Goal: Obtain resource: Obtain resource

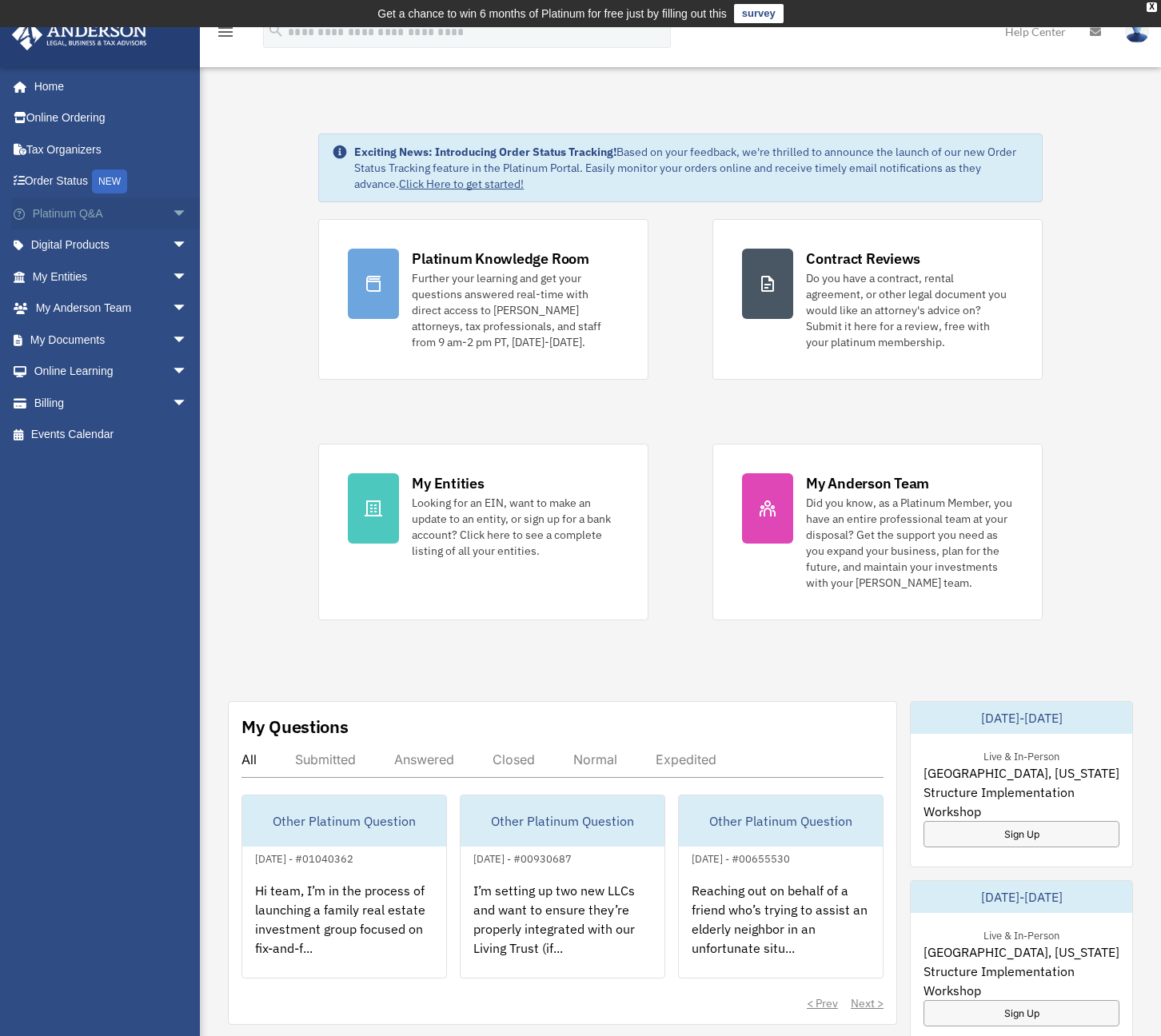
click at [101, 216] on link "Platinum Q&A arrow_drop_down" at bounding box center [111, 214] width 201 height 32
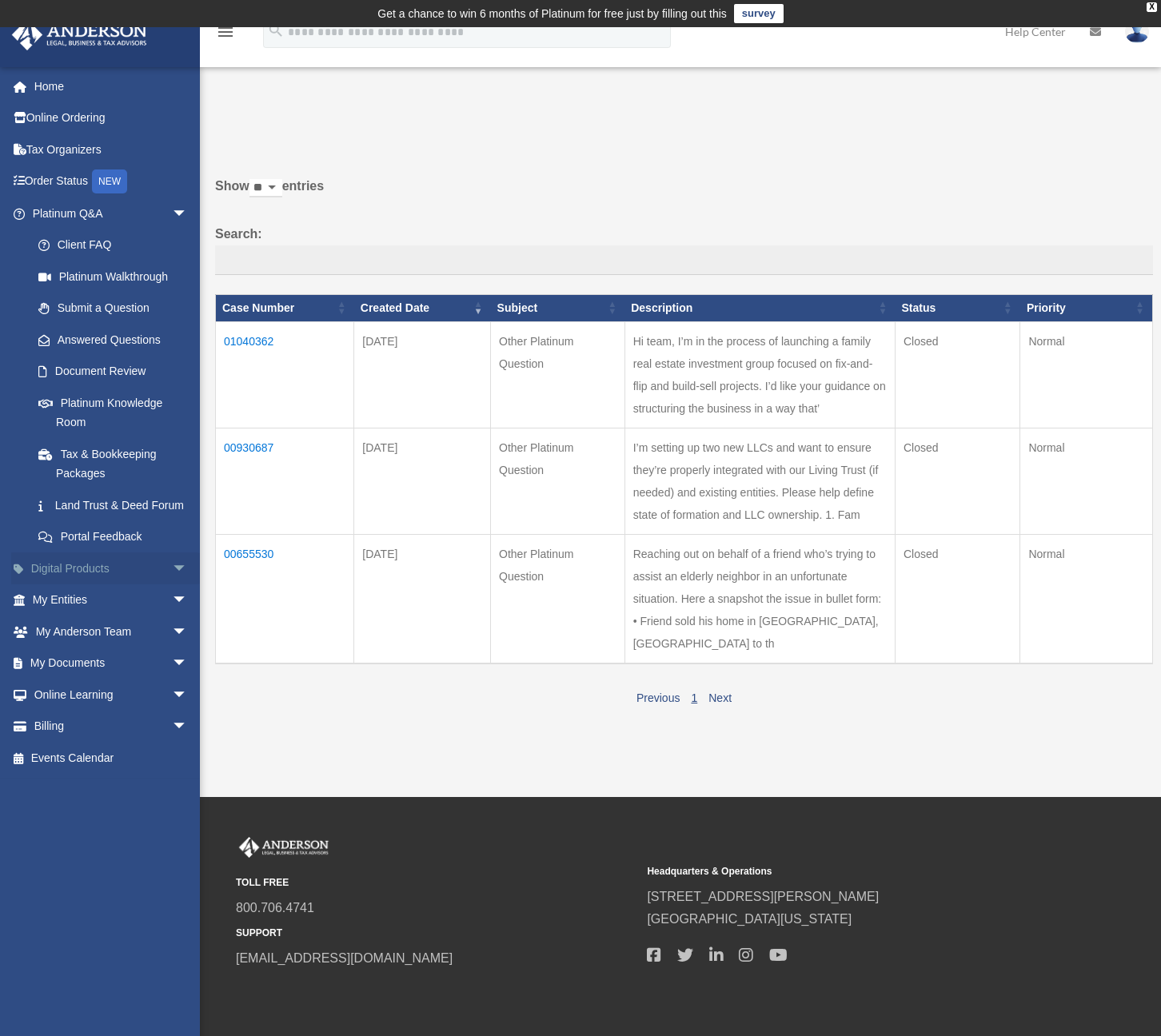
click at [172, 578] on span "arrow_drop_down" at bounding box center [188, 568] width 32 height 33
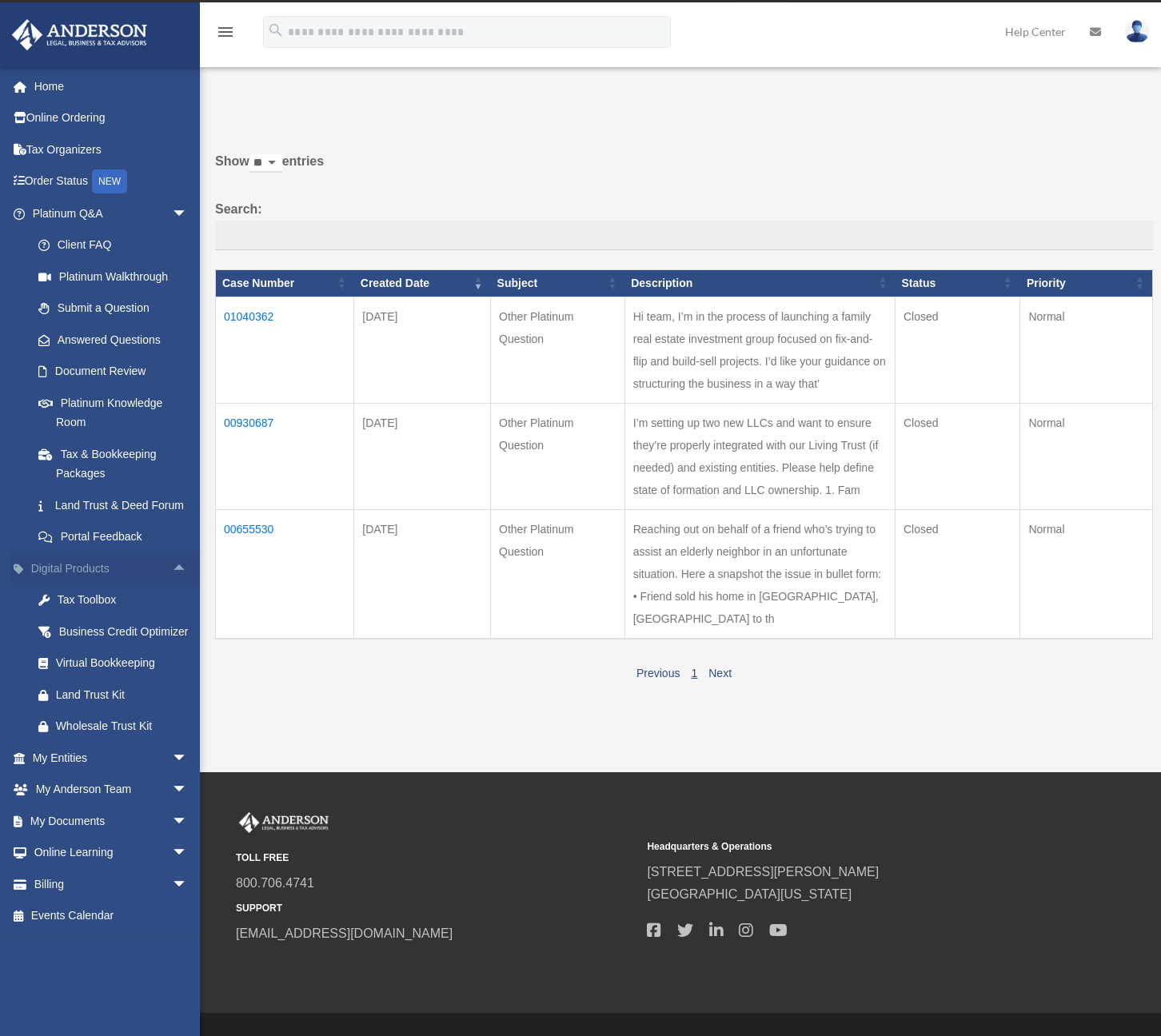
scroll to position [28, 0]
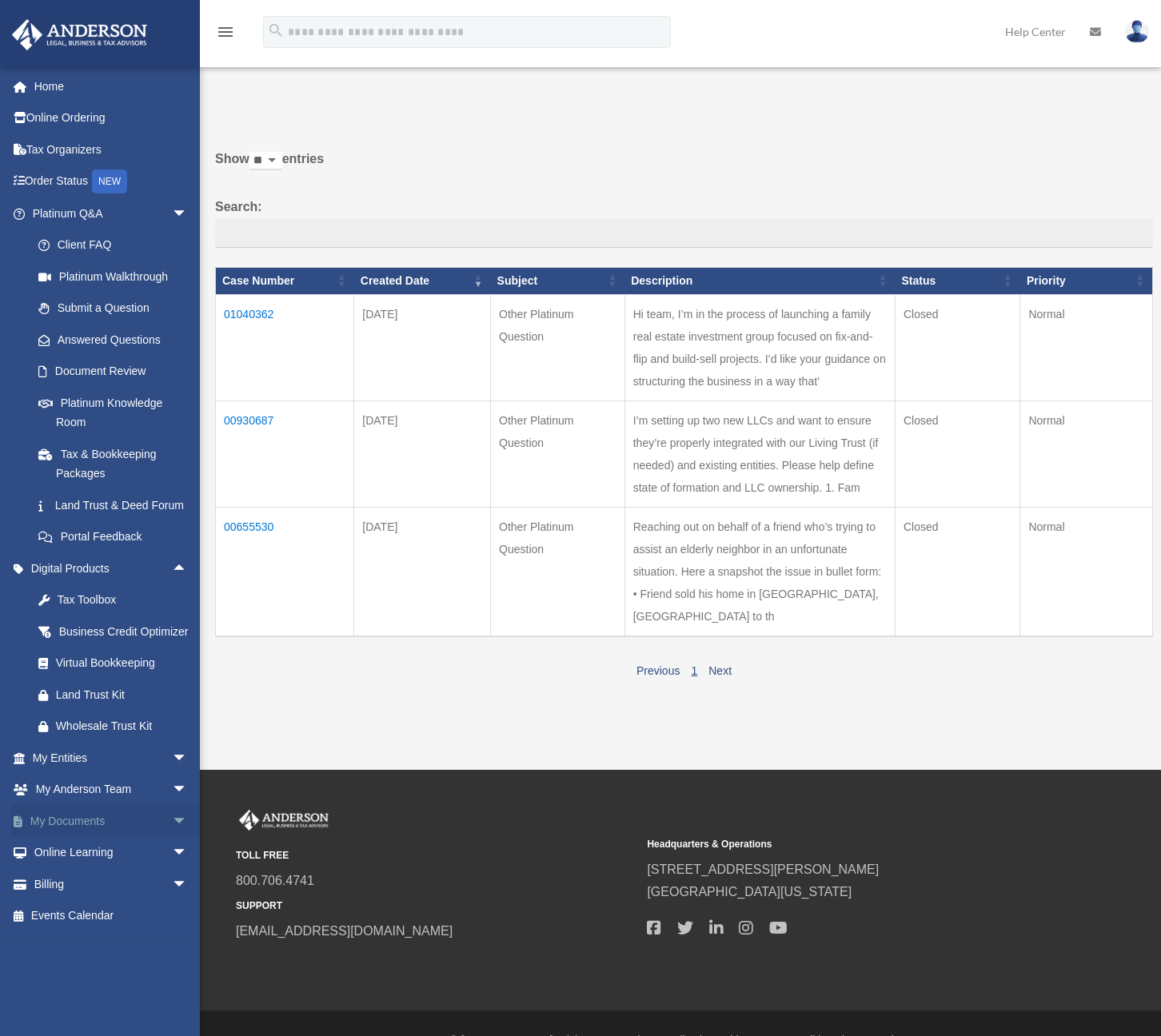
click at [133, 837] on link "My Documents arrow_drop_down" at bounding box center [111, 821] width 201 height 32
click at [172, 838] on span "arrow_drop_down" at bounding box center [188, 821] width 32 height 33
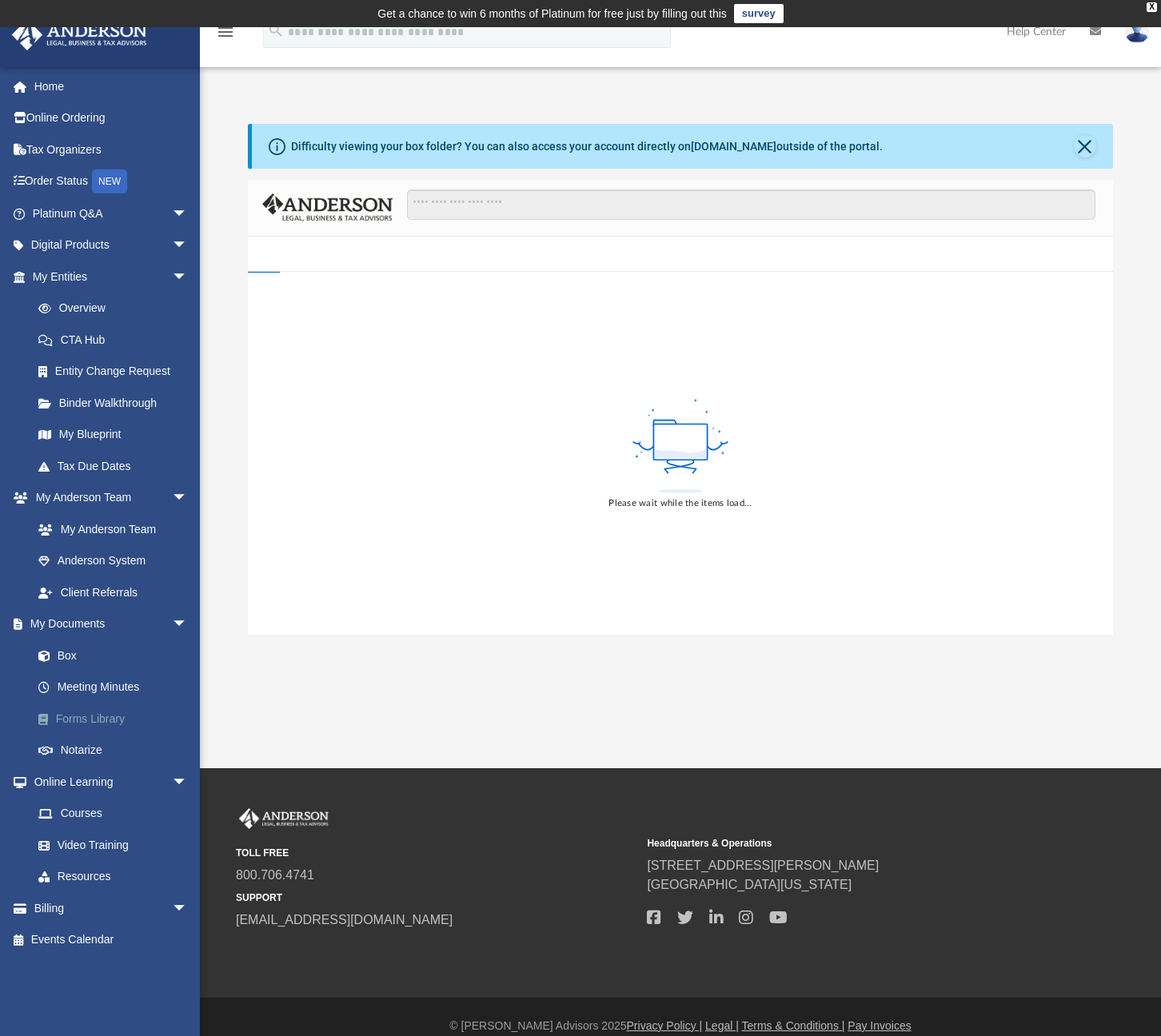
click at [74, 703] on link "Forms Library" at bounding box center [117, 719] width 189 height 32
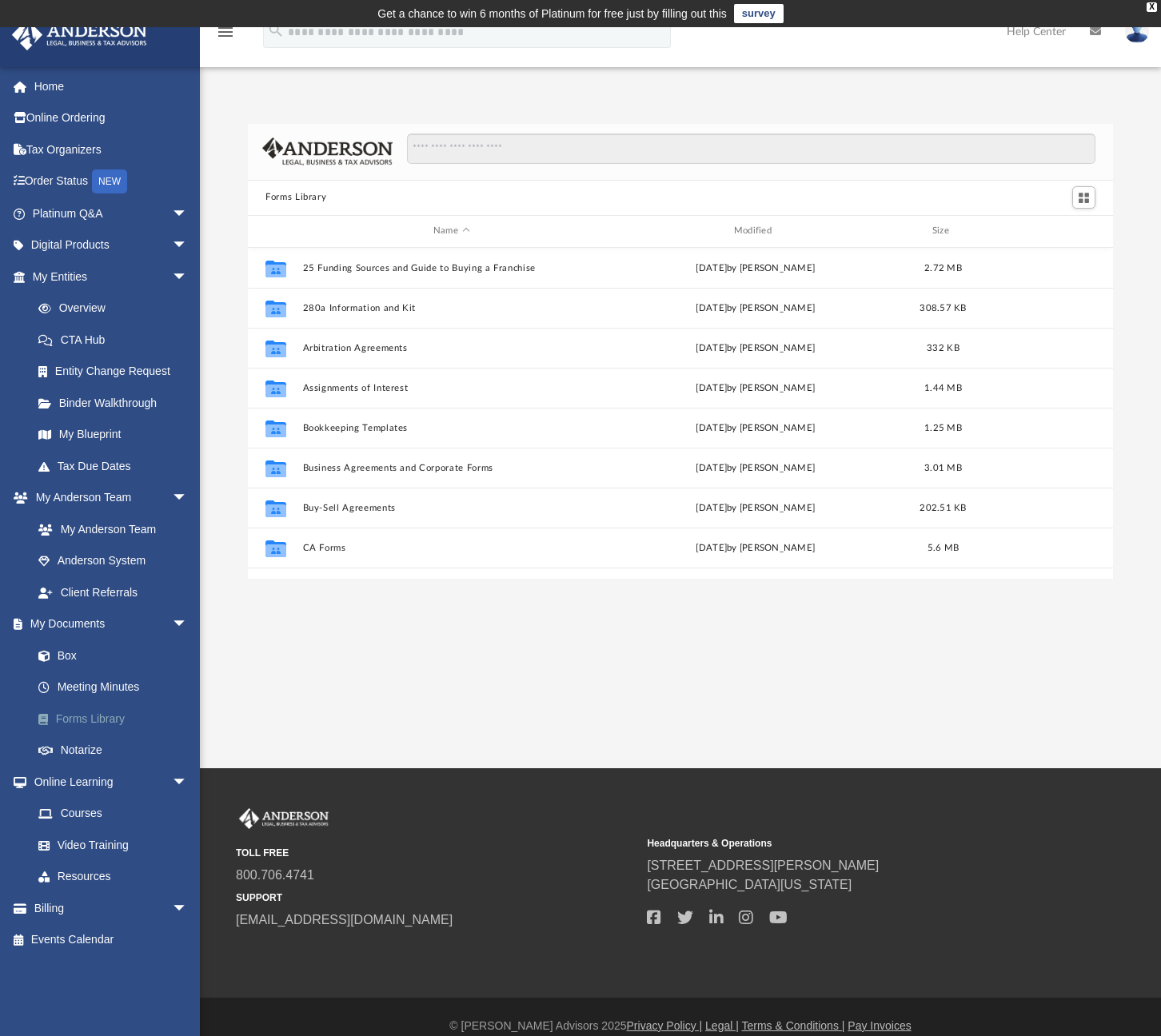
scroll to position [352, 853]
click at [77, 707] on link "Forms Library" at bounding box center [117, 719] width 189 height 32
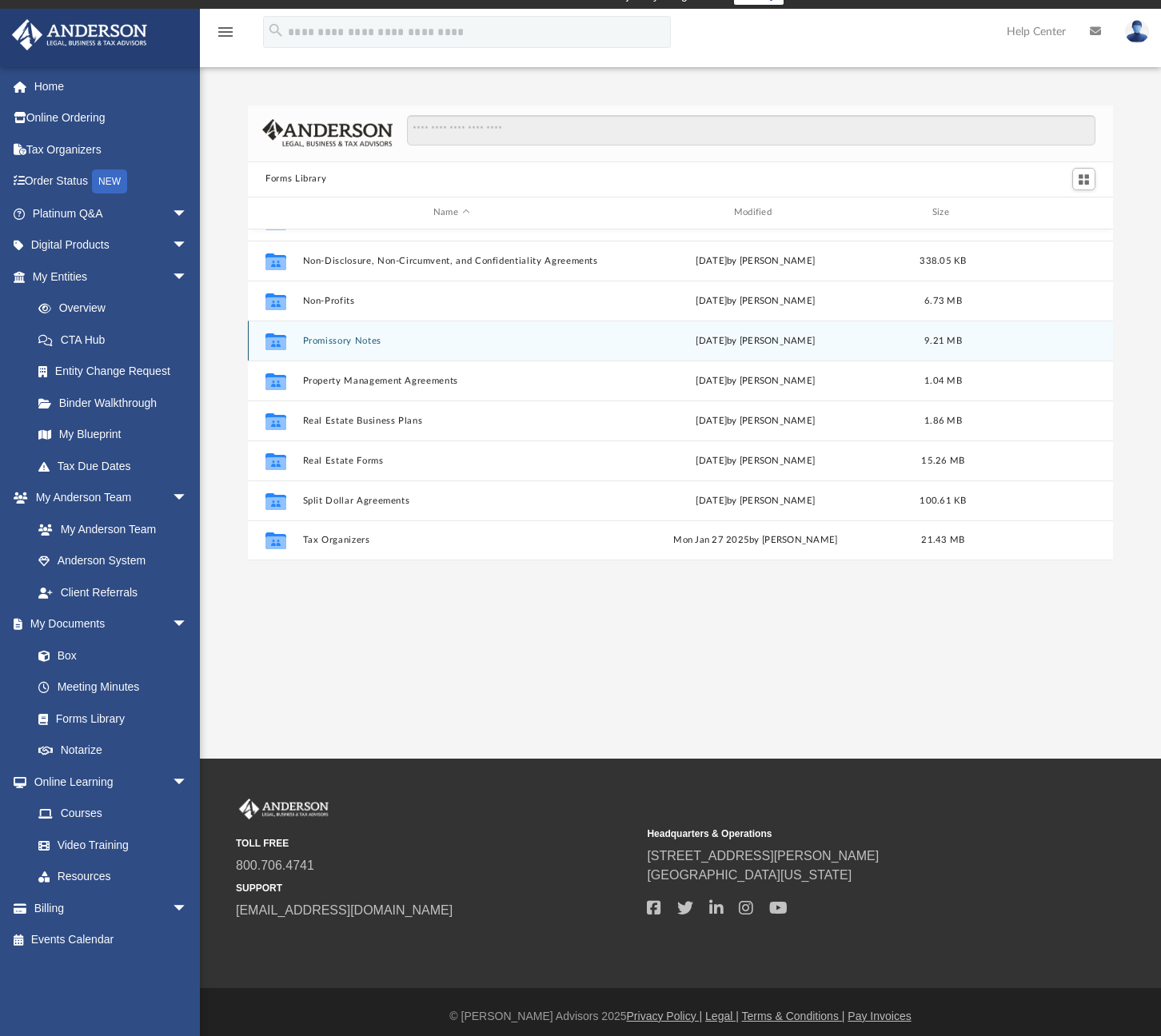
scroll to position [28, 0]
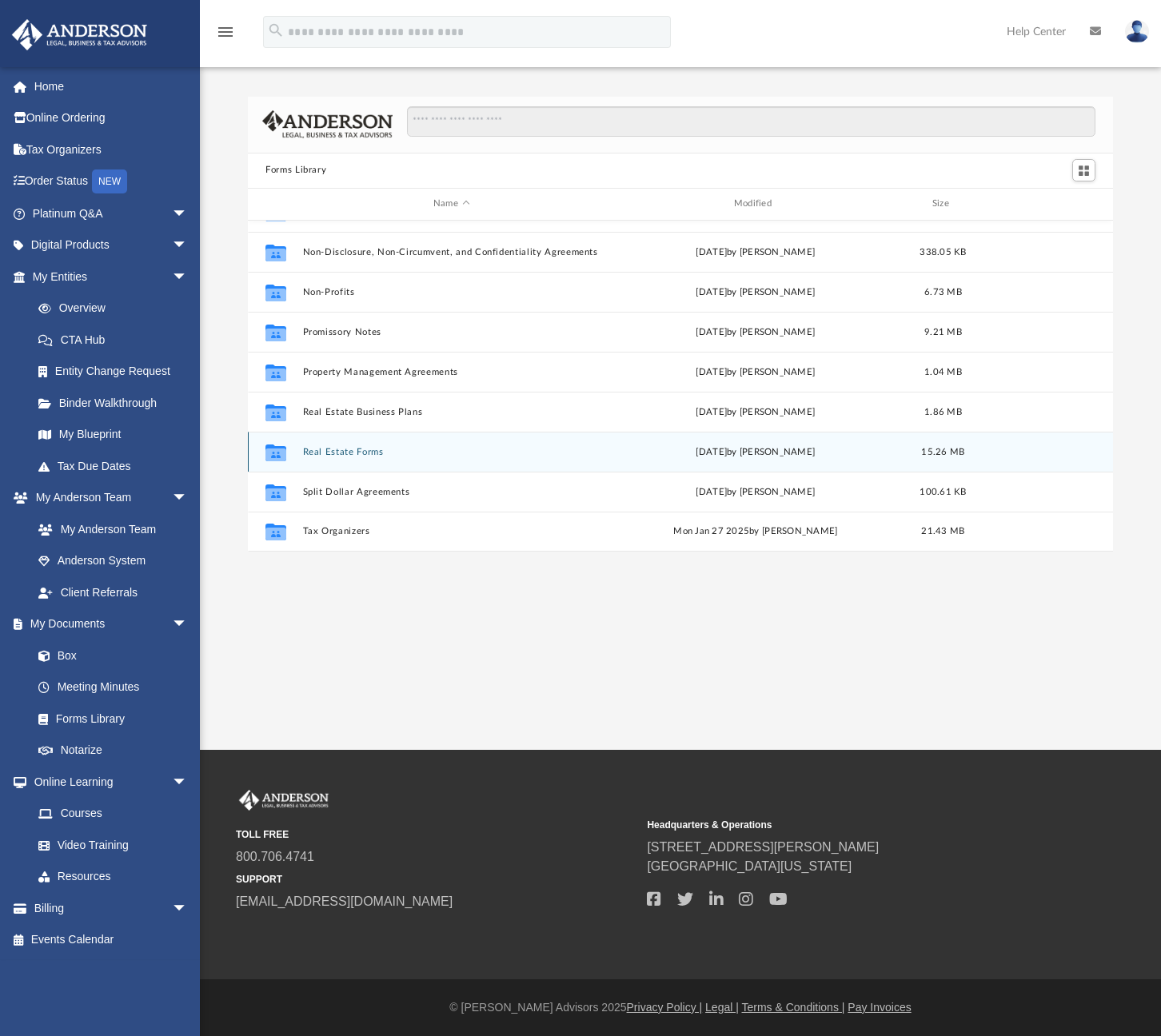
click at [356, 450] on button "Real Estate Forms" at bounding box center [451, 452] width 298 height 10
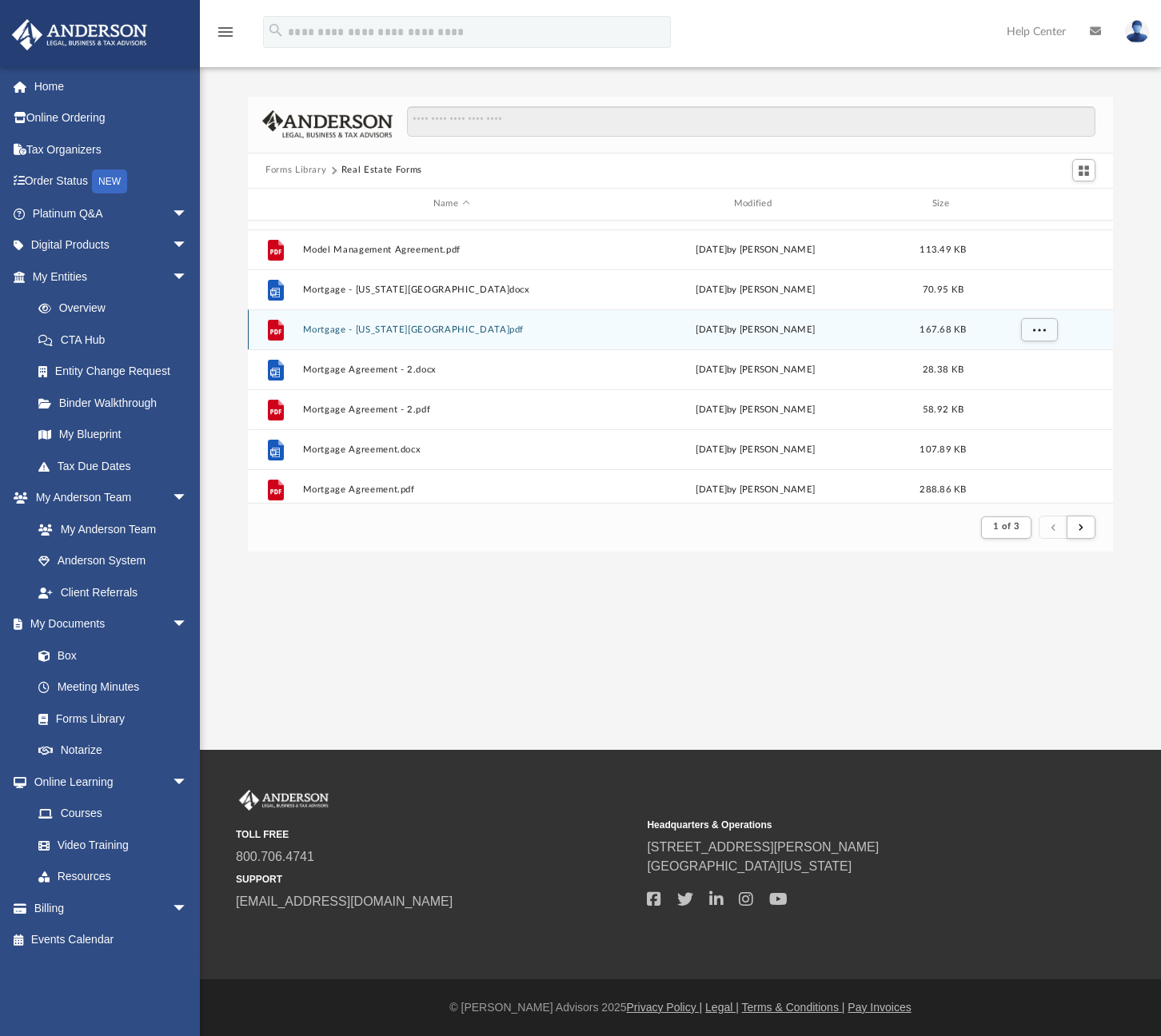
scroll to position [1717, 0]
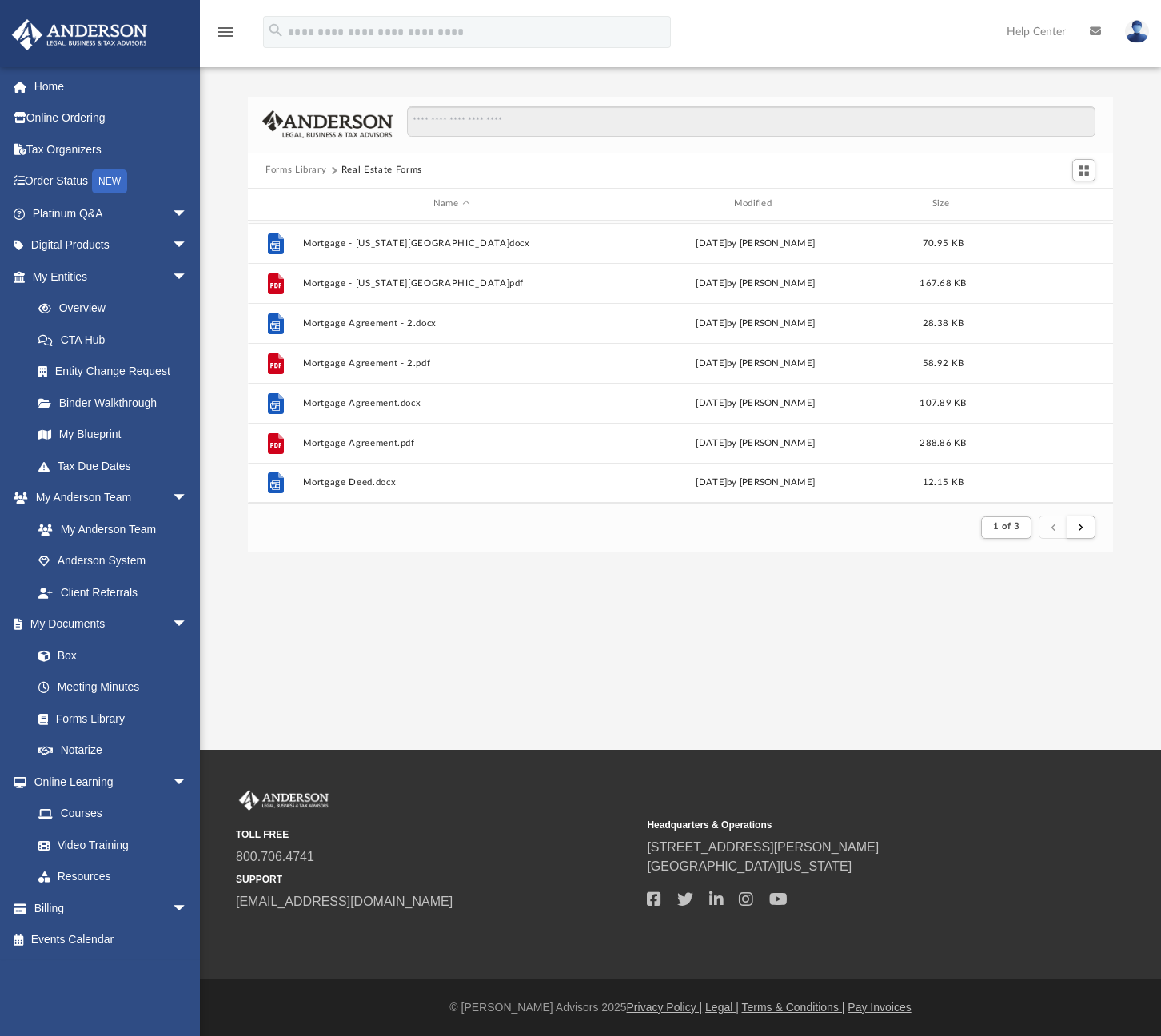
click at [317, 169] on button "Forms Library" at bounding box center [295, 170] width 61 height 14
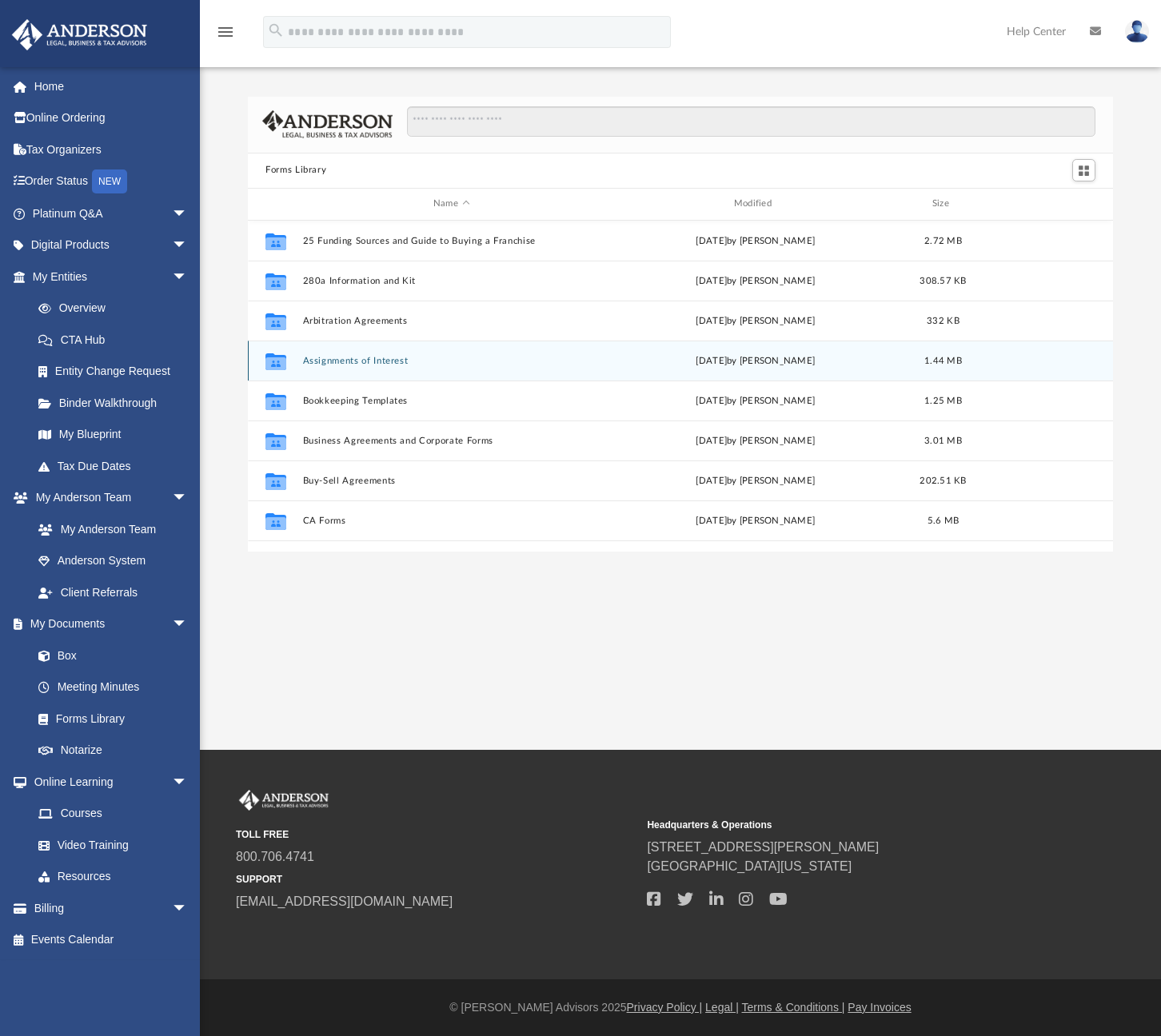
click at [387, 356] on button "Assignments of Interest" at bounding box center [451, 361] width 298 height 10
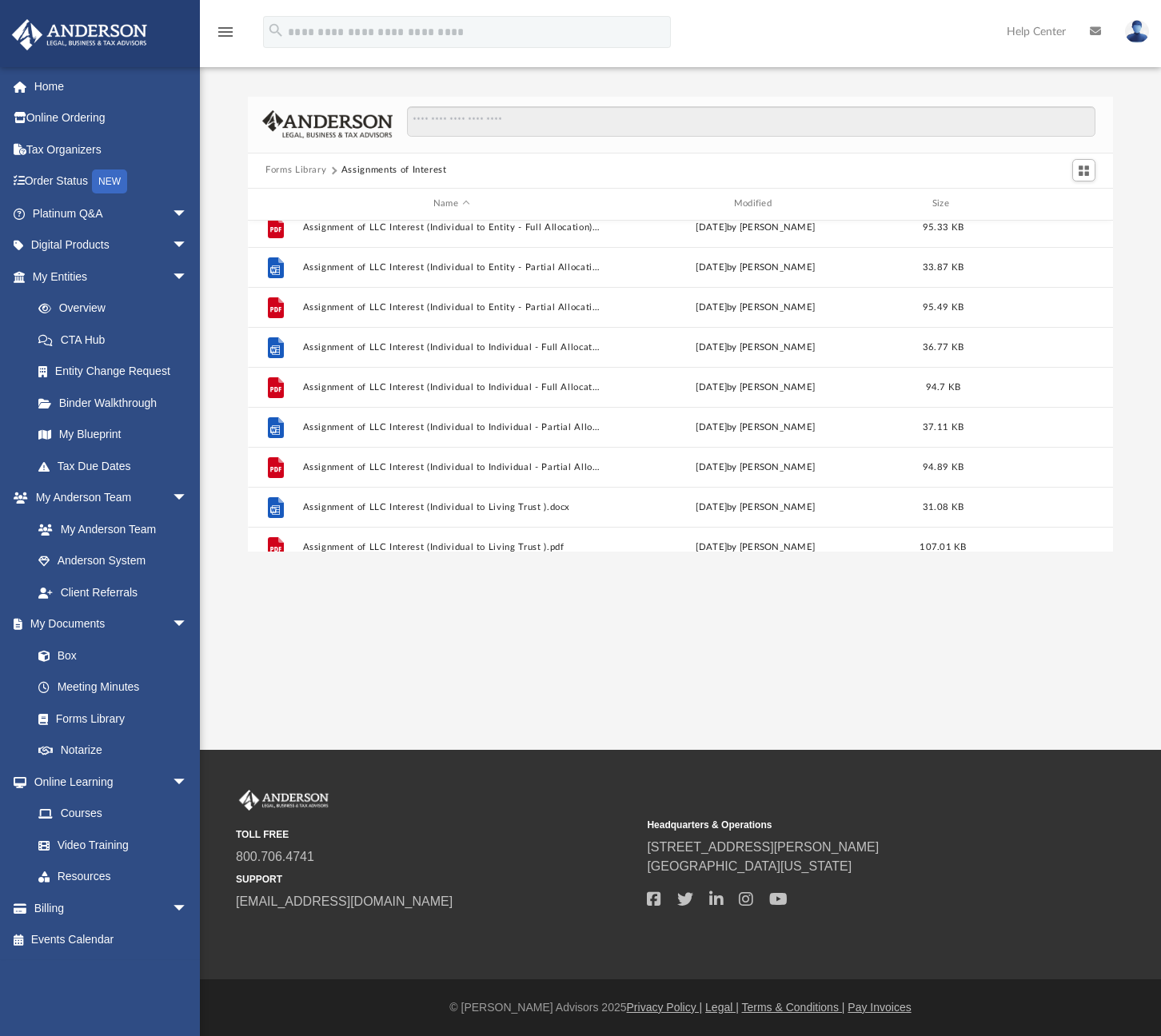
scroll to position [589, 0]
